Goal: Navigation & Orientation: Find specific page/section

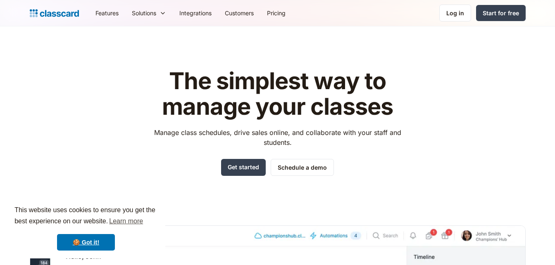
click at [457, 17] on div "Log in" at bounding box center [455, 13] width 18 height 9
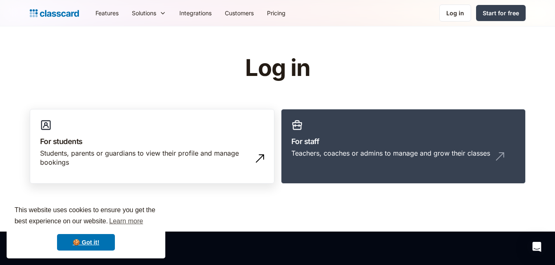
click at [165, 145] on h3 "For students" at bounding box center [152, 141] width 224 height 11
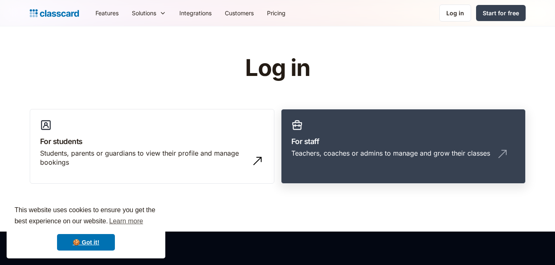
click at [310, 141] on h3 "For staff" at bounding box center [403, 141] width 224 height 11
